Goal: Information Seeking & Learning: Learn about a topic

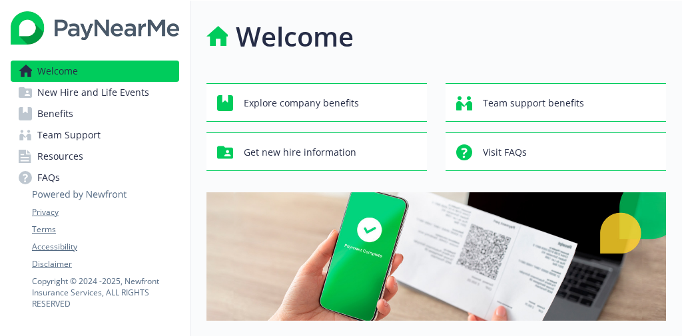
click at [137, 109] on link "Benefits" at bounding box center [95, 113] width 169 height 21
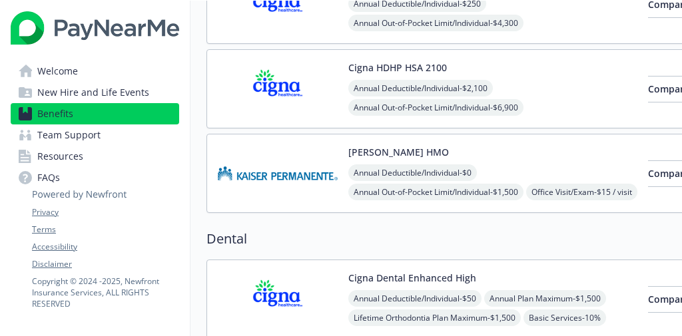
scroll to position [397, 0]
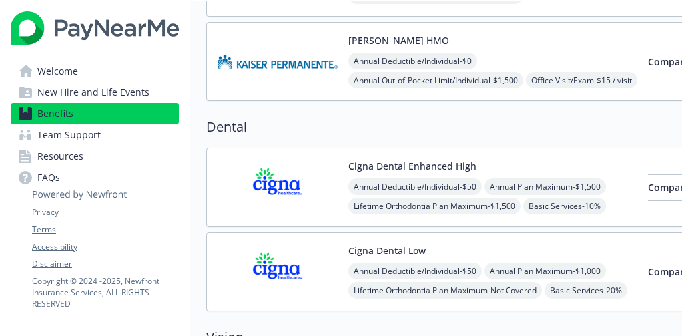
click at [575, 47] on div "[PERSON_NAME] HMO Annual Deductible/Individual - $0 Annual Out-of-Pocket Limit/…" at bounding box center [492, 61] width 289 height 57
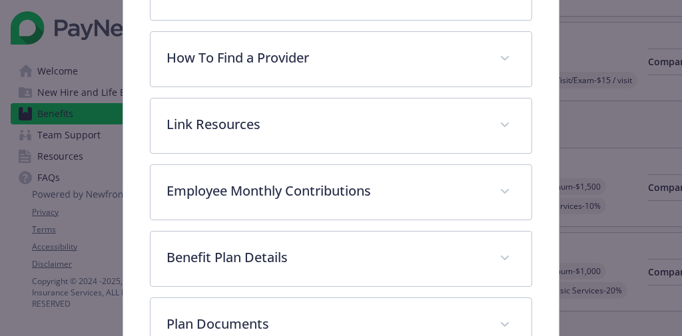
scroll to position [349, 0]
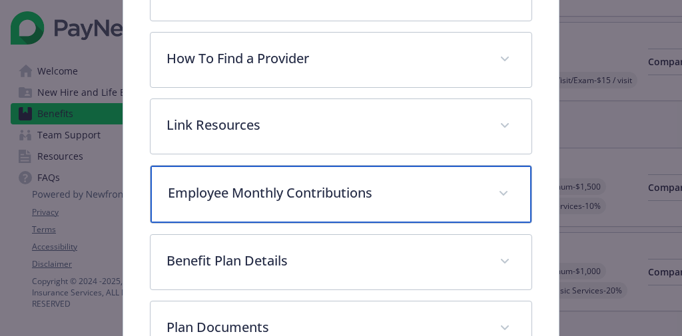
click at [452, 206] on div "Employee Monthly Contributions" at bounding box center [341, 194] width 380 height 57
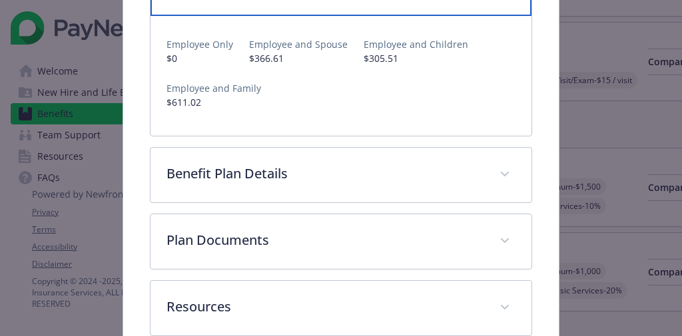
scroll to position [550, 0]
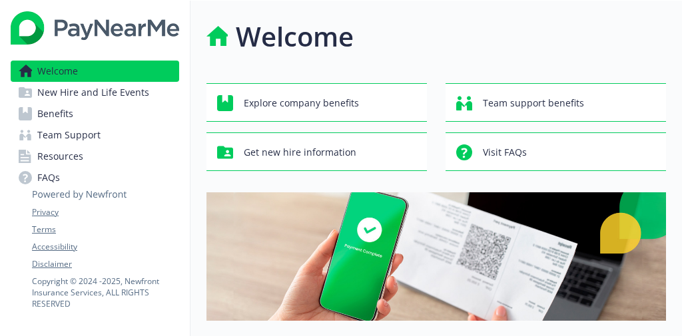
click at [76, 111] on link "Benefits" at bounding box center [95, 113] width 169 height 21
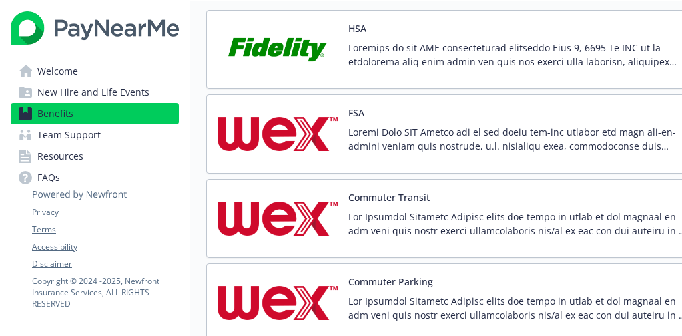
scroll to position [2113, 0]
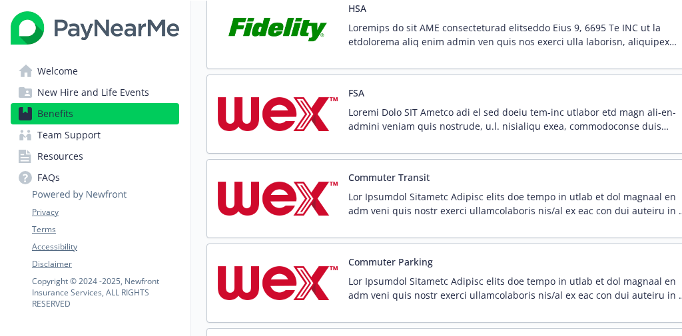
click at [569, 115] on p at bounding box center [518, 119] width 341 height 28
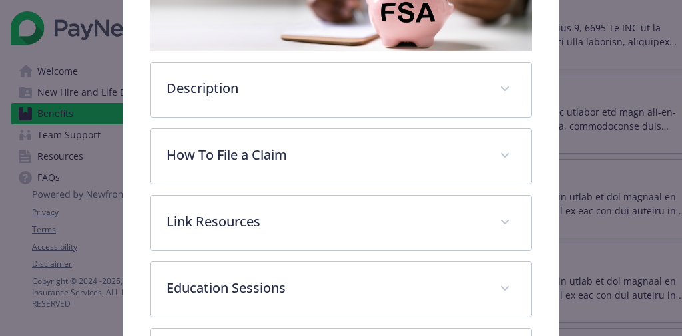
scroll to position [263, 0]
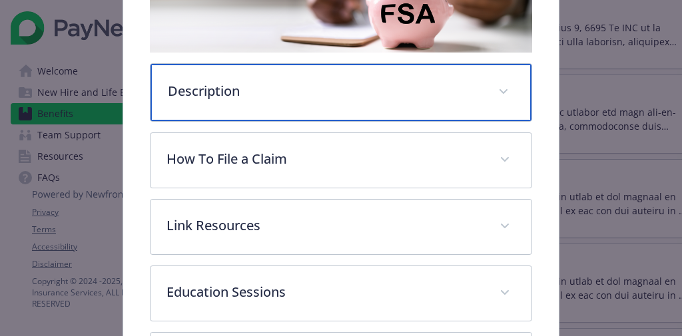
click at [448, 97] on p "Description" at bounding box center [325, 91] width 314 height 20
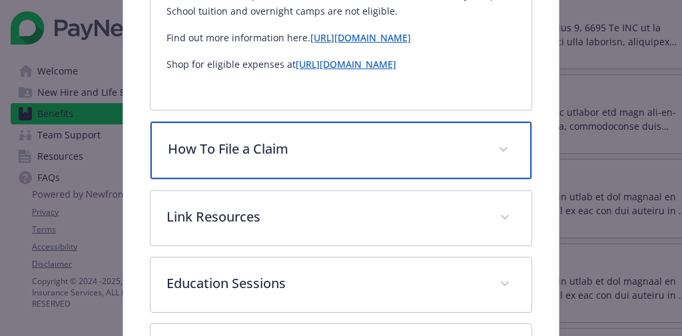
scroll to position [743, 0]
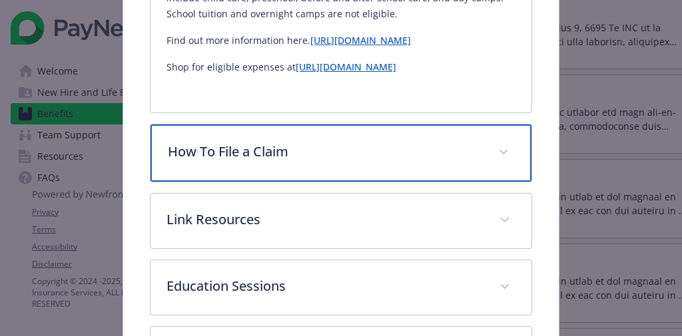
click at [430, 131] on div "How To File a Claim" at bounding box center [341, 153] width 380 height 57
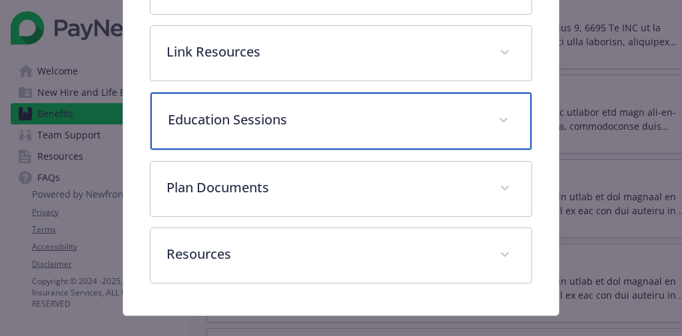
scroll to position [1002, 0]
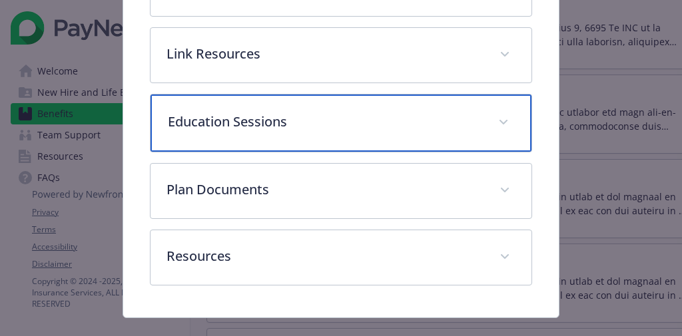
click at [376, 111] on div "Education Sessions" at bounding box center [341, 123] width 380 height 57
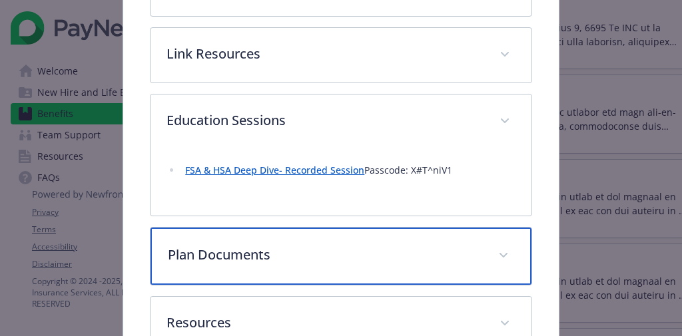
click at [342, 245] on p "Plan Documents" at bounding box center [325, 255] width 314 height 20
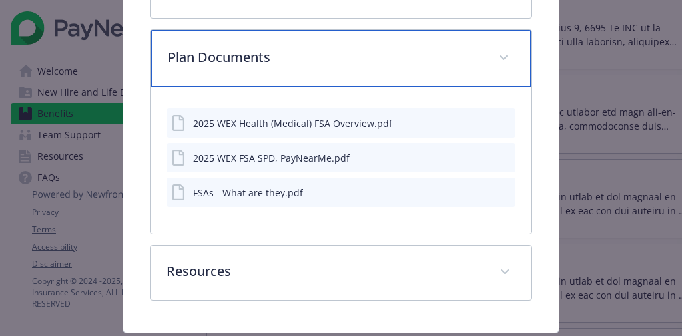
scroll to position [1207, 0]
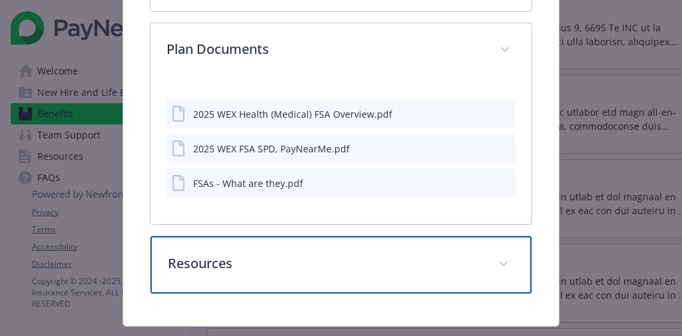
click at [404, 254] on p "Resources" at bounding box center [325, 264] width 314 height 20
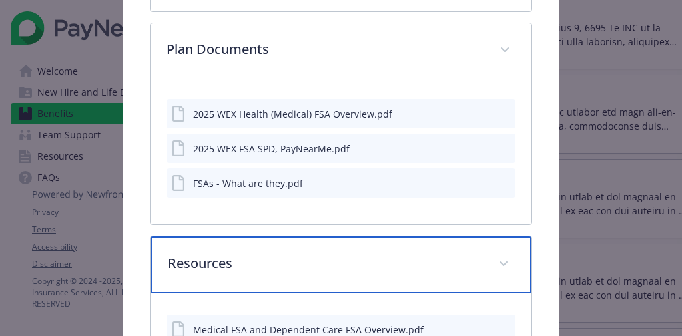
scroll to position [1364, 0]
